Goal: Transaction & Acquisition: Book appointment/travel/reservation

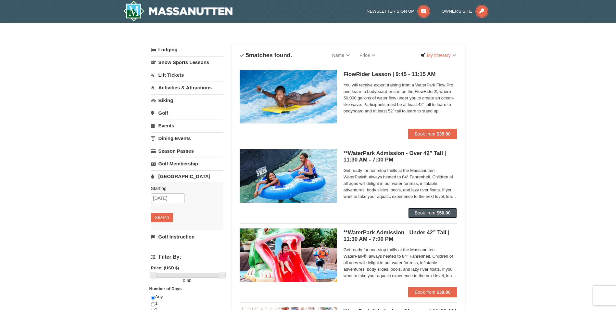
click at [417, 213] on span "Book from" at bounding box center [425, 212] width 21 height 5
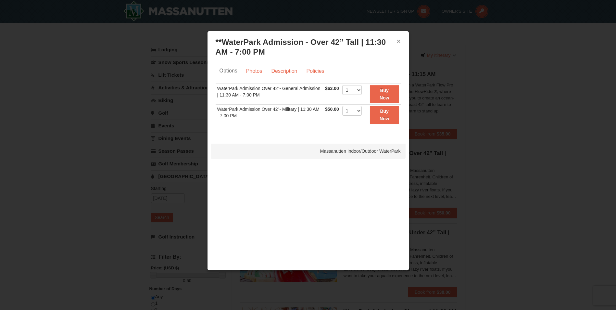
click at [399, 41] on button "×" at bounding box center [399, 41] width 4 height 6
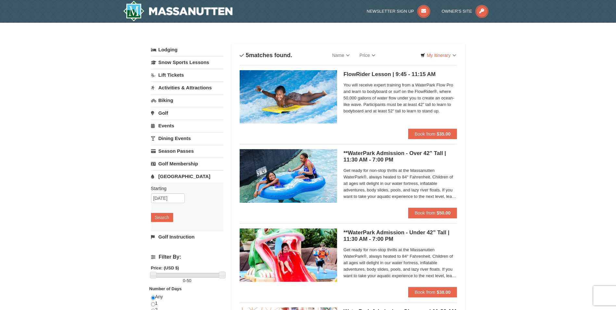
click at [187, 139] on link "Dining Events" at bounding box center [187, 138] width 72 height 12
click at [166, 180] on button "Search" at bounding box center [162, 179] width 22 height 9
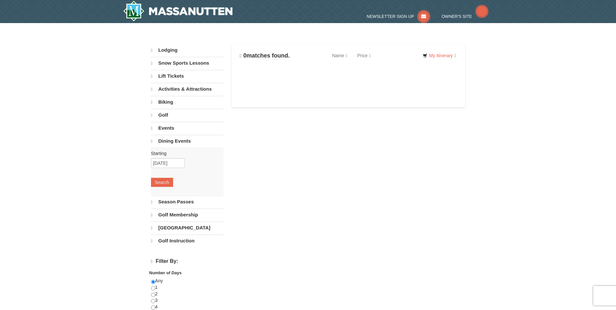
select select "10"
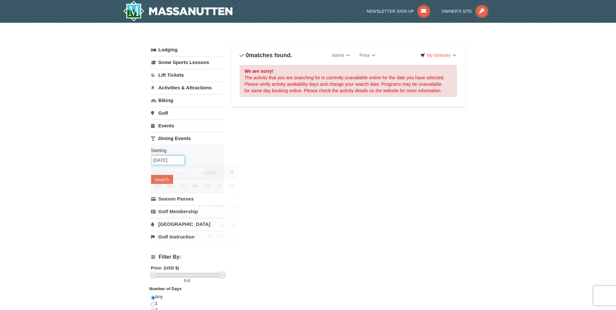
click at [180, 159] on input "[DATE]" at bounding box center [168, 160] width 34 height 10
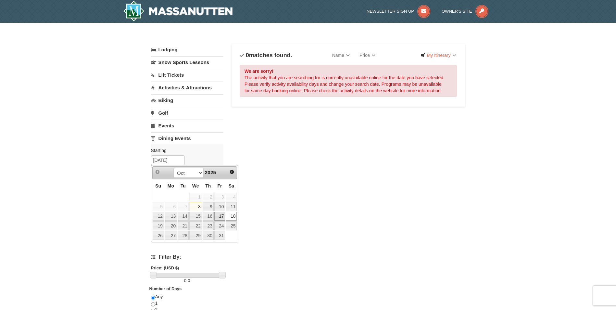
click at [220, 215] on link "17" at bounding box center [219, 216] width 11 height 9
type input "10/17/2025"
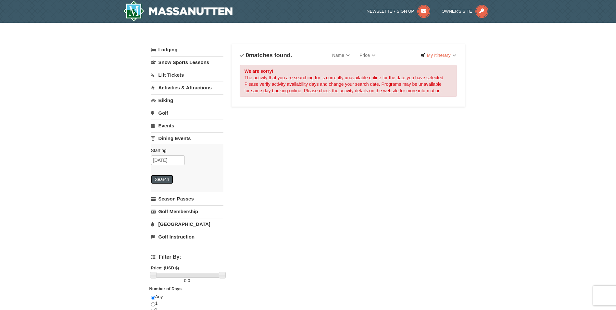
click at [167, 179] on button "Search" at bounding box center [162, 179] width 22 height 9
click at [182, 88] on link "Activities & Attractions" at bounding box center [187, 88] width 72 height 12
click at [178, 108] on input "[DATE]" at bounding box center [168, 110] width 34 height 10
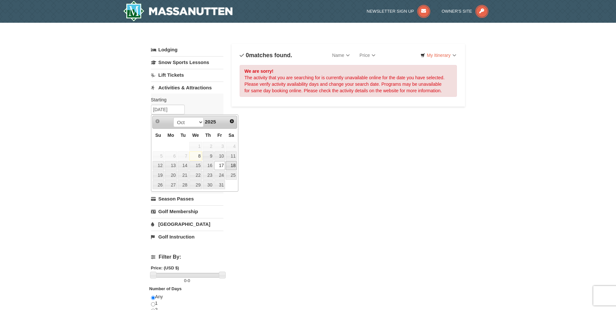
click at [233, 165] on link "18" at bounding box center [231, 165] width 11 height 9
type input "[DATE]"
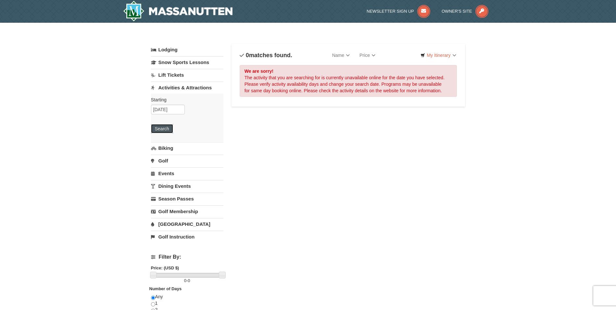
click at [167, 129] on button "Search" at bounding box center [162, 128] width 22 height 9
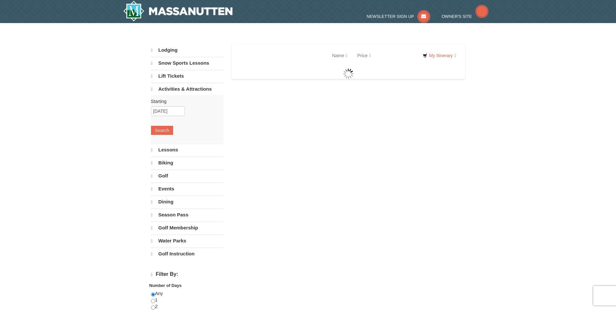
select select "10"
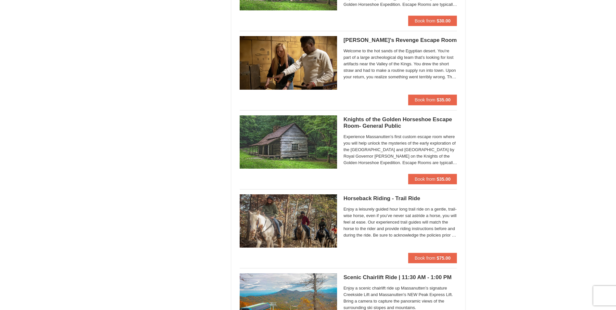
scroll to position [682, 0]
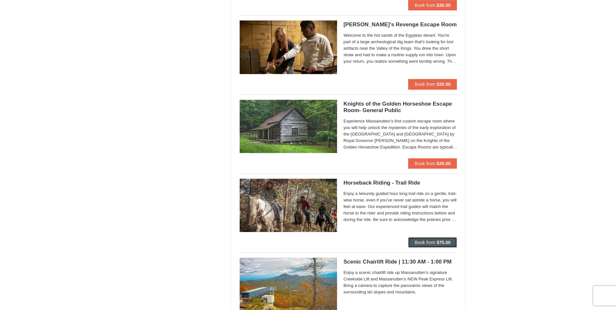
click at [418, 242] on span "Book from" at bounding box center [425, 242] width 21 height 5
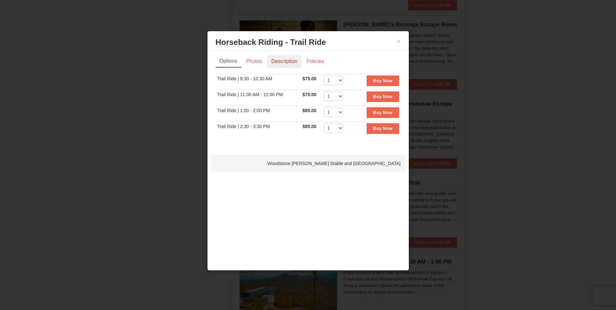
click at [291, 63] on link "Description" at bounding box center [284, 61] width 34 height 12
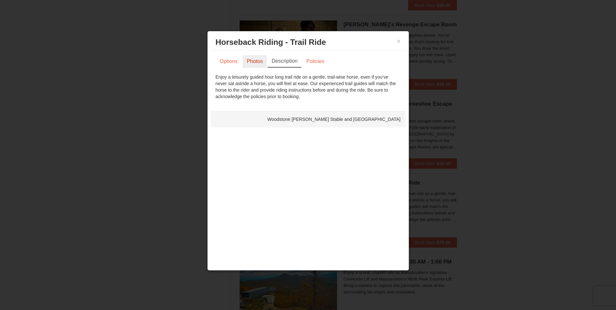
click at [258, 63] on link "Photos" at bounding box center [255, 61] width 25 height 12
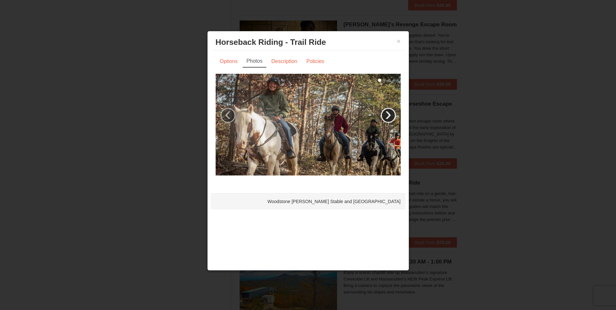
click at [389, 117] on link "›" at bounding box center [388, 115] width 15 height 15
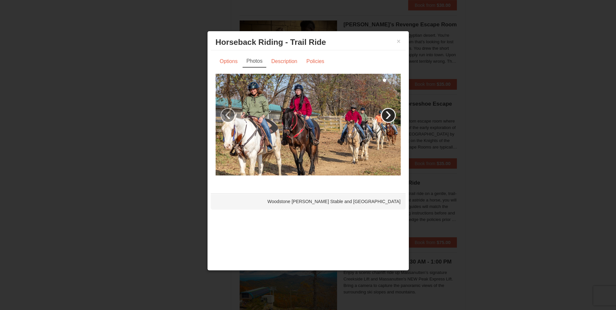
click at [389, 117] on link "›" at bounding box center [388, 115] width 15 height 15
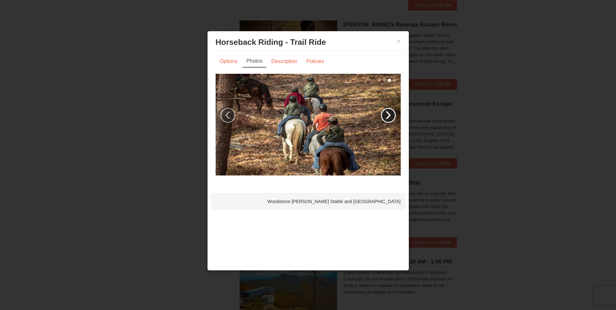
click at [389, 117] on link "›" at bounding box center [388, 115] width 15 height 15
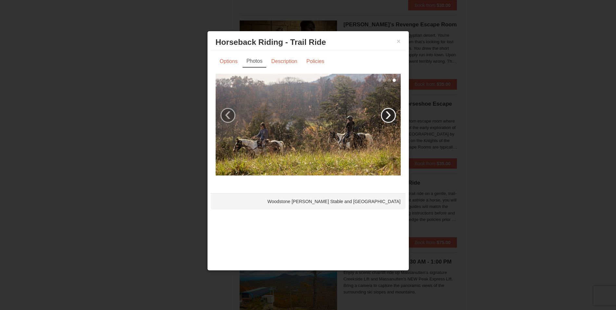
click at [389, 117] on link "›" at bounding box center [388, 115] width 15 height 15
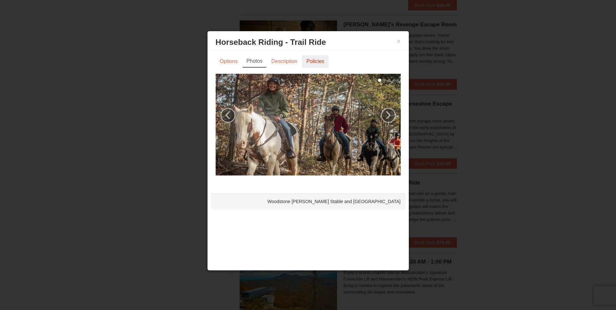
click at [320, 63] on link "Policies" at bounding box center [315, 61] width 26 height 12
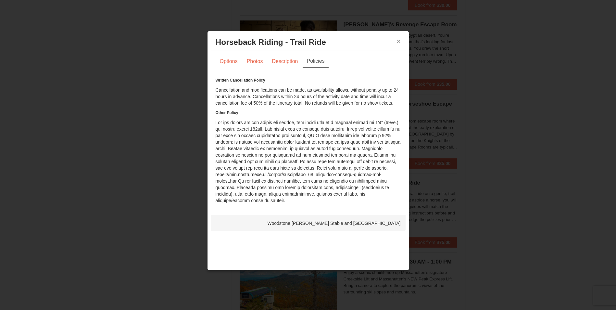
click at [399, 41] on button "×" at bounding box center [399, 41] width 4 height 6
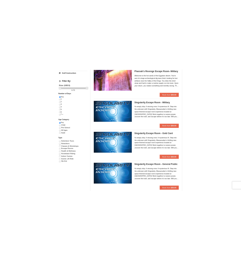
scroll to position [0, 0]
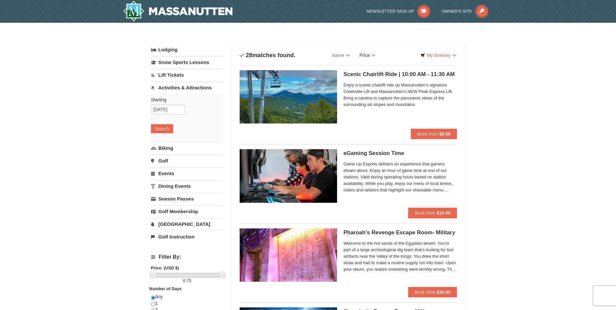
click at [376, 56] on link "Price" at bounding box center [368, 55] width 26 height 13
click at [376, 68] on link "Price (Low to High)" at bounding box center [381, 68] width 52 height 8
